Goal: Navigation & Orientation: Understand site structure

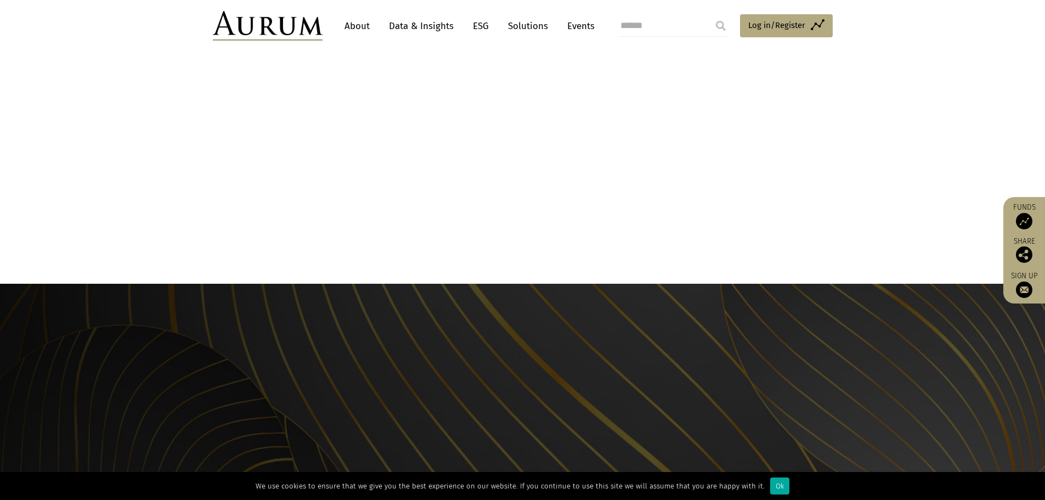
drag, startPoint x: 493, startPoint y: 144, endPoint x: 474, endPoint y: 296, distance: 152.5
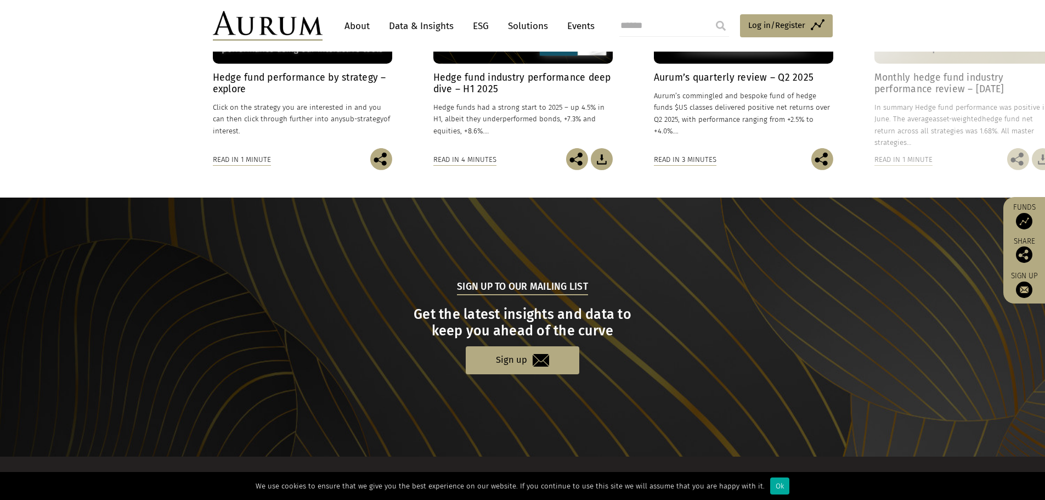
drag, startPoint x: 480, startPoint y: 273, endPoint x: 483, endPoint y: 105, distance: 167.8
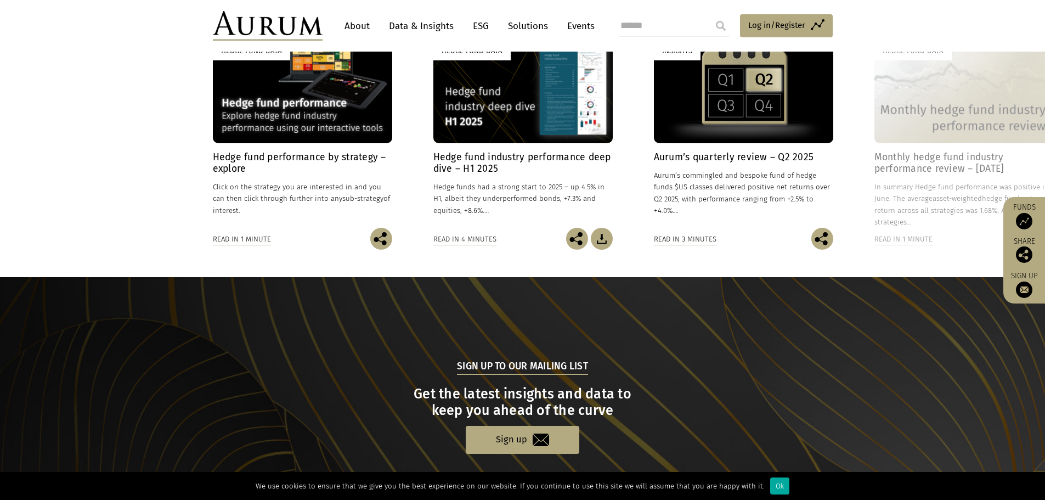
click at [364, 24] on link "About" at bounding box center [357, 26] width 36 height 20
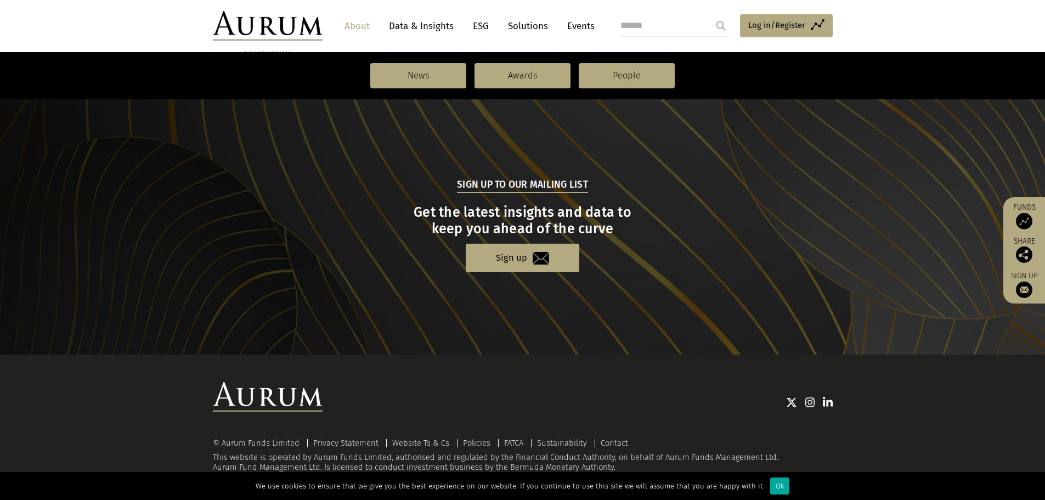
scroll to position [1110, 0]
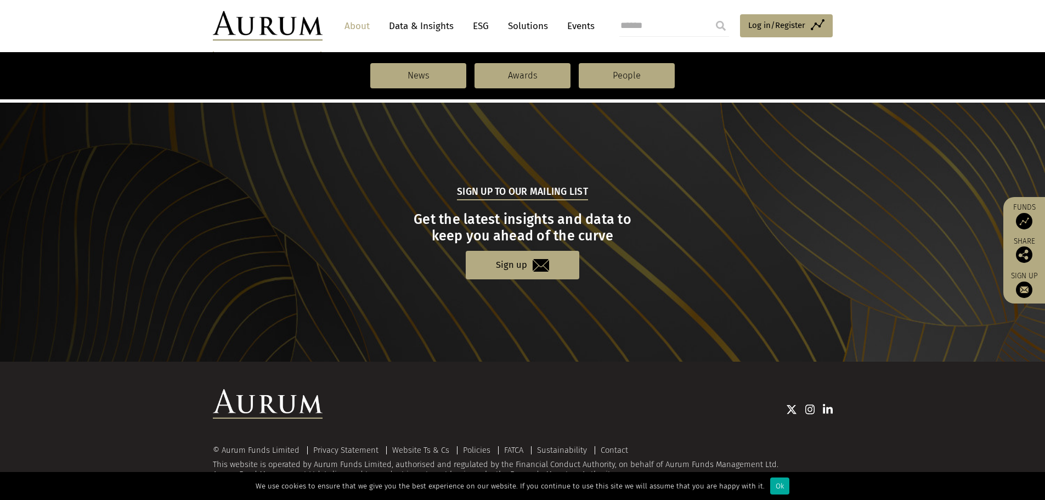
drag, startPoint x: 490, startPoint y: 383, endPoint x: 467, endPoint y: 208, distance: 175.8
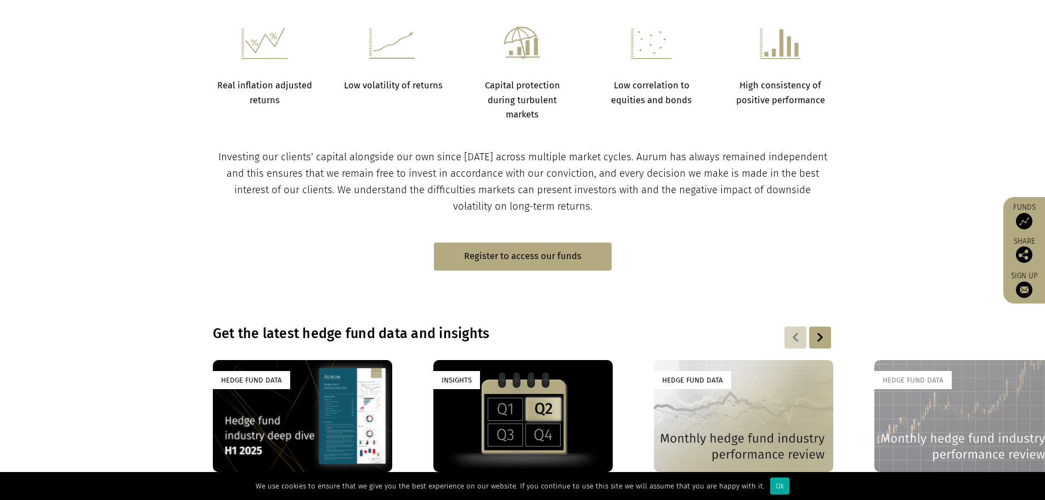
scroll to position [0, 0]
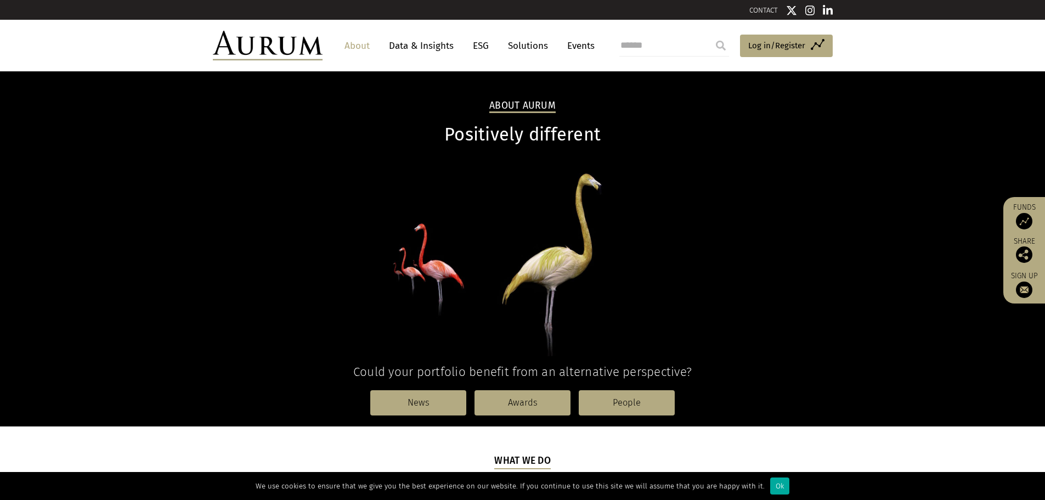
drag, startPoint x: 240, startPoint y: 281, endPoint x: 276, endPoint y: 87, distance: 197.6
click at [514, 45] on link "Solutions" at bounding box center [527, 46] width 51 height 20
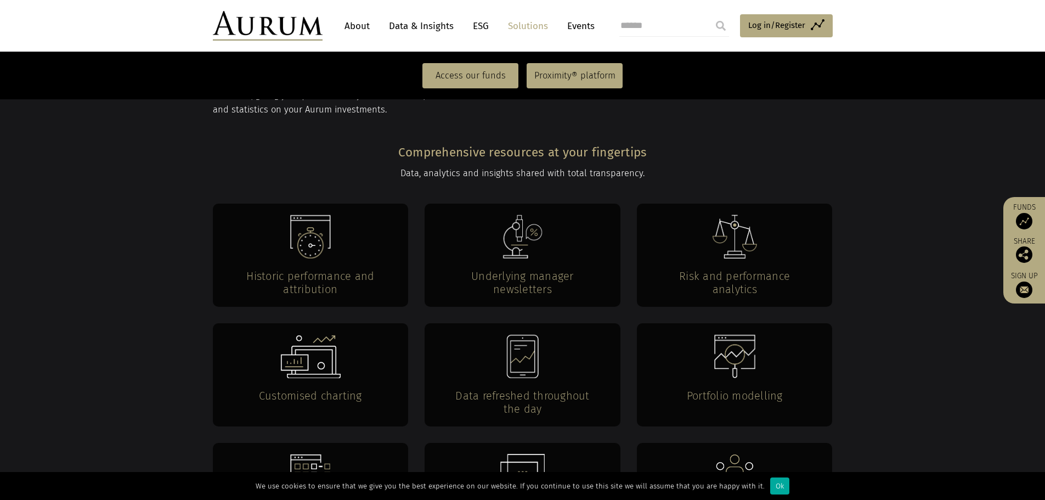
scroll to position [2084, 0]
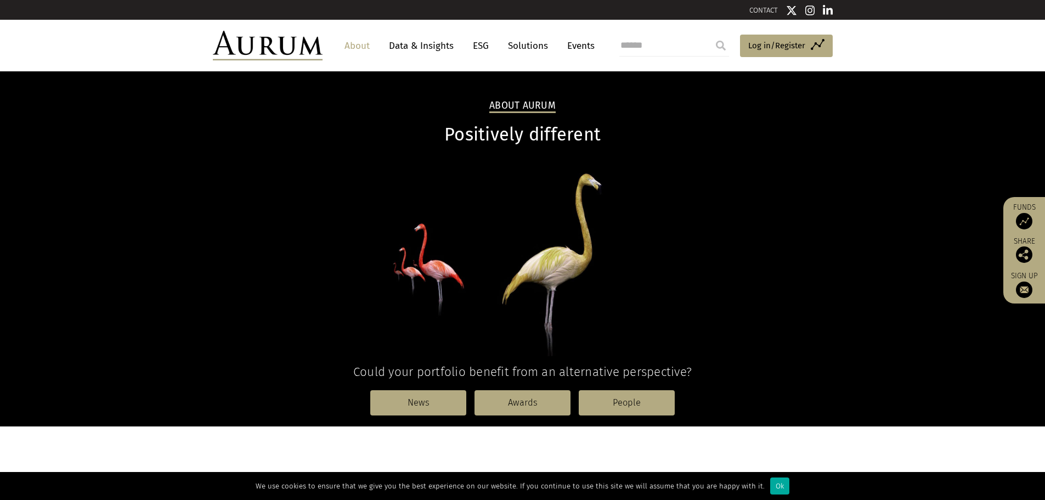
click at [349, 47] on link "About" at bounding box center [357, 46] width 36 height 20
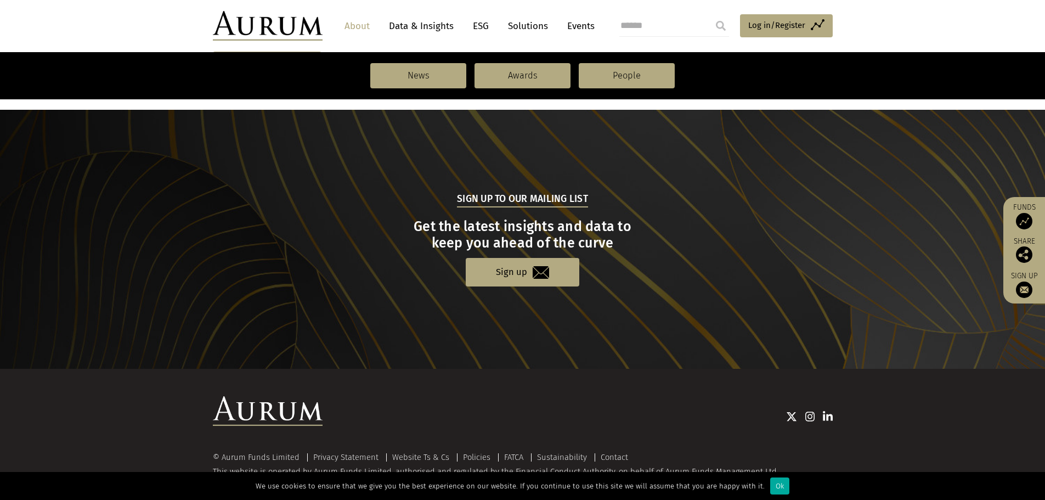
scroll to position [1137, 0]
